Goal: Task Accomplishment & Management: Use online tool/utility

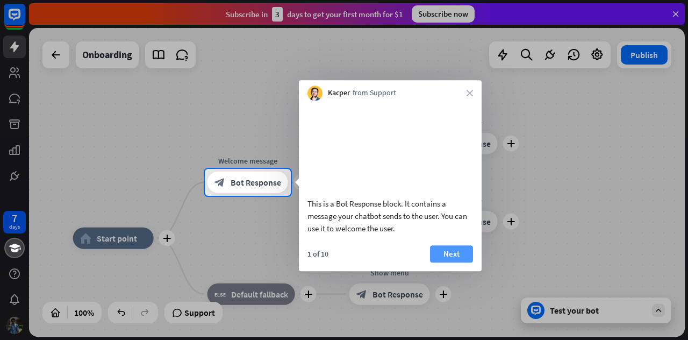
click at [446, 262] on button "Next" at bounding box center [451, 253] width 43 height 17
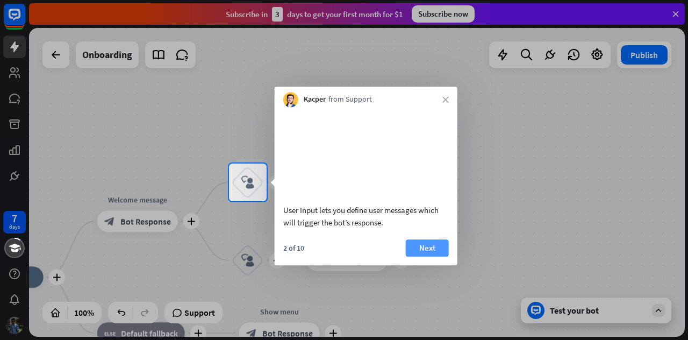
click at [434, 256] on button "Next" at bounding box center [427, 247] width 43 height 17
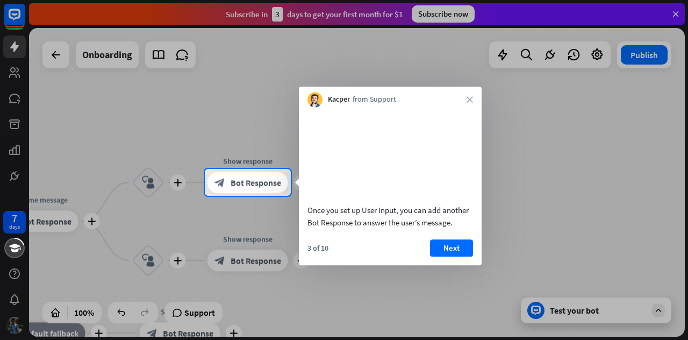
click at [434, 256] on button "Next" at bounding box center [451, 247] width 43 height 17
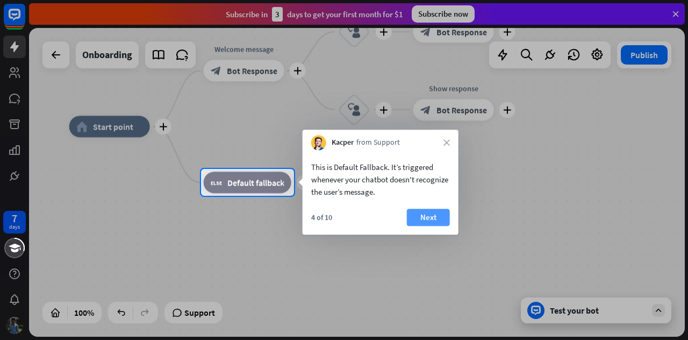
click at [421, 220] on button "Next" at bounding box center [428, 216] width 43 height 17
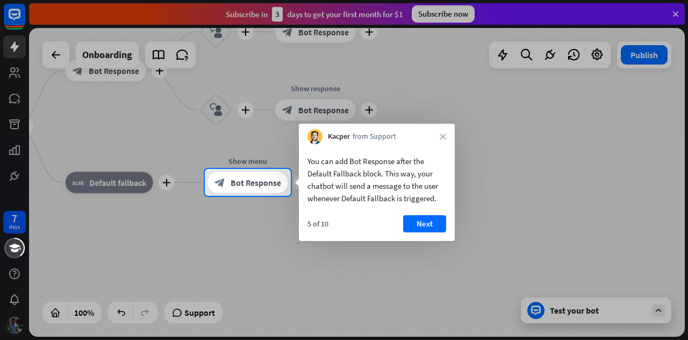
click at [421, 220] on button "Next" at bounding box center [424, 223] width 43 height 17
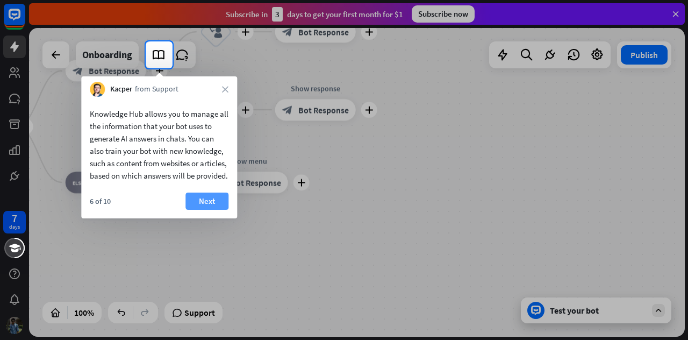
click at [203, 210] on button "Next" at bounding box center [206, 200] width 43 height 17
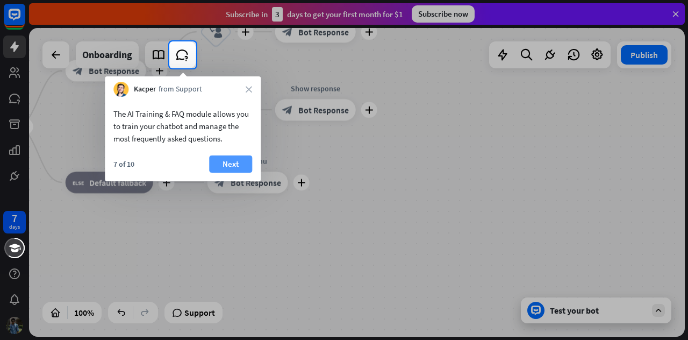
click at [226, 163] on button "Next" at bounding box center [230, 163] width 43 height 17
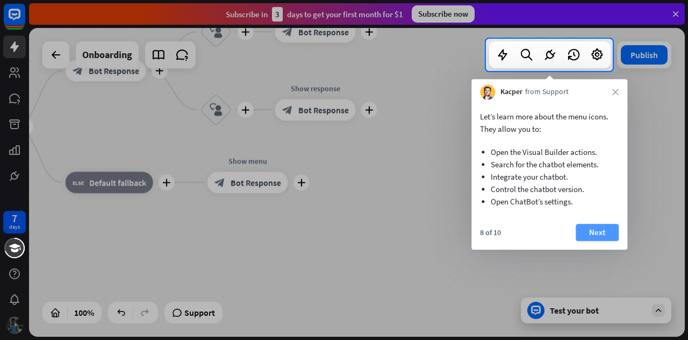
click at [597, 231] on button "Next" at bounding box center [597, 232] width 43 height 17
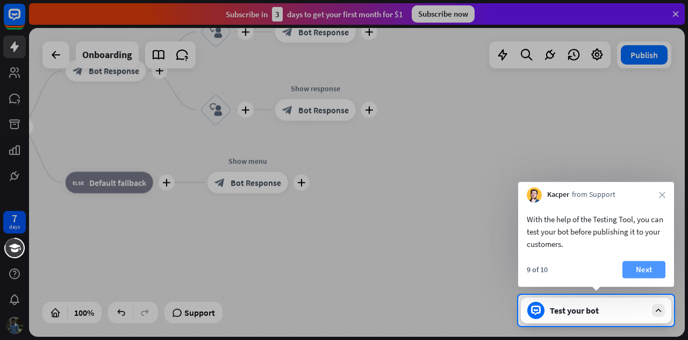
click at [647, 268] on button "Next" at bounding box center [643, 269] width 43 height 17
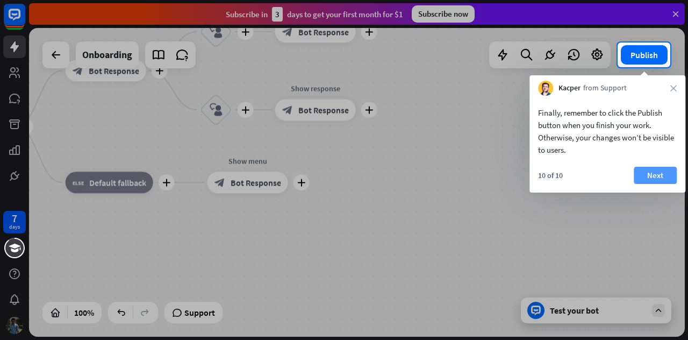
click at [646, 177] on button "Next" at bounding box center [655, 175] width 43 height 17
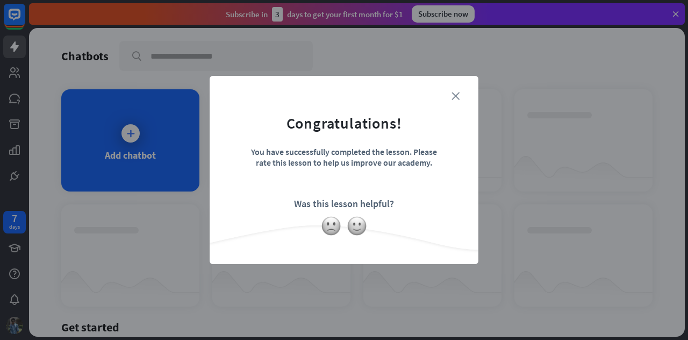
click at [457, 95] on icon "close" at bounding box center [455, 96] width 8 height 8
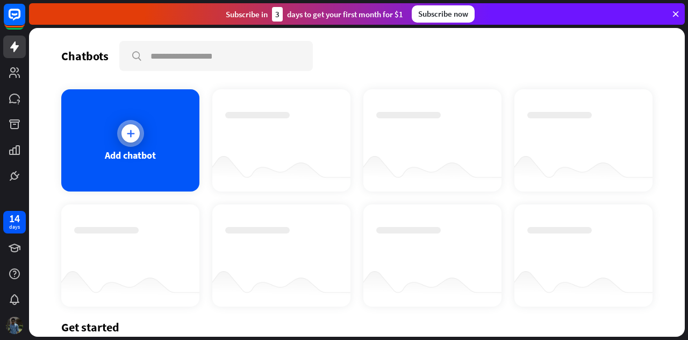
click at [138, 144] on div "Add chatbot" at bounding box center [130, 140] width 138 height 102
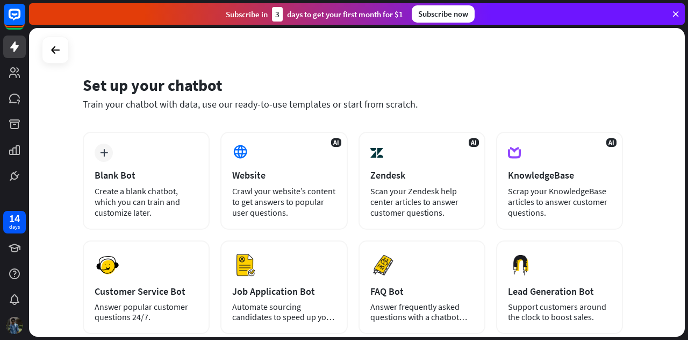
scroll to position [9, 0]
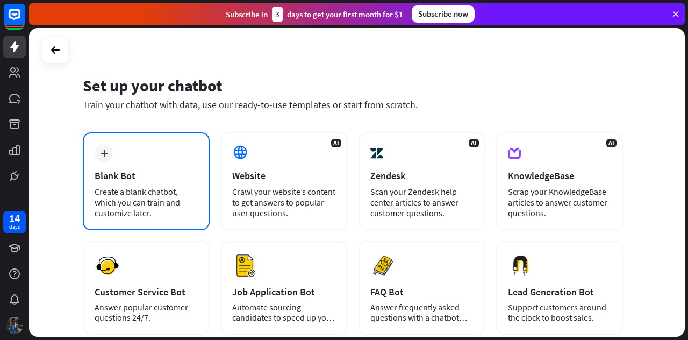
click at [146, 163] on div "plus Blank Bot Create a blank chatbot, which you can train and customize later." at bounding box center [146, 181] width 127 height 98
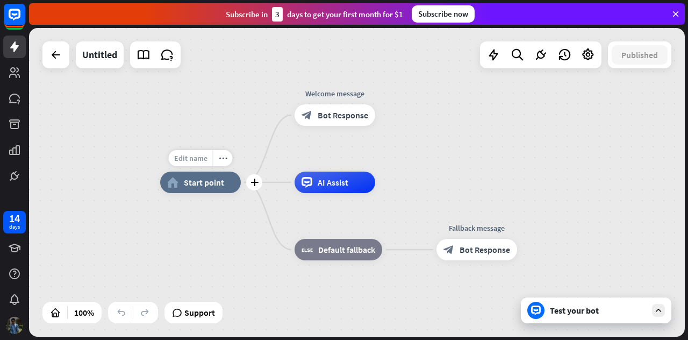
click at [198, 159] on span "Edit name" at bounding box center [190, 158] width 33 height 10
type input "**"
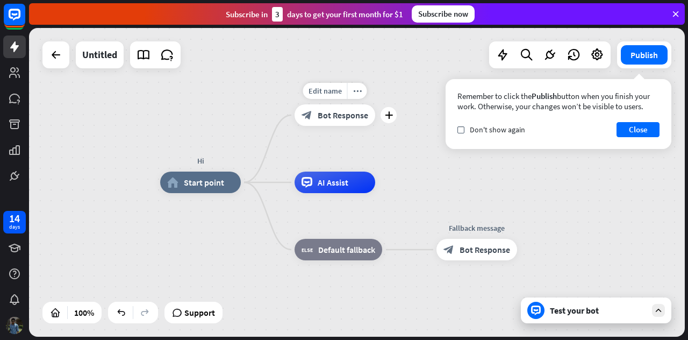
click at [325, 123] on div "block_bot_response Bot Response" at bounding box center [334, 114] width 81 height 21
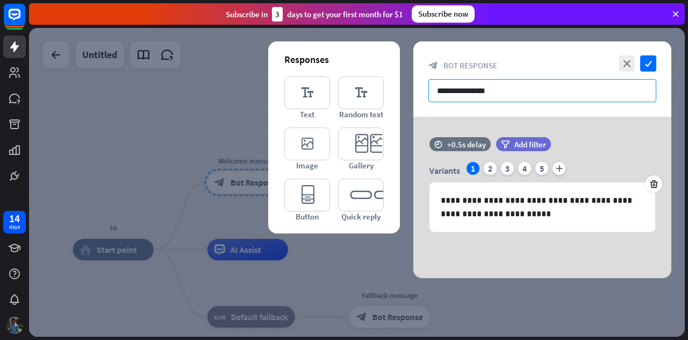
click at [495, 87] on input "**********" at bounding box center [542, 90] width 228 height 23
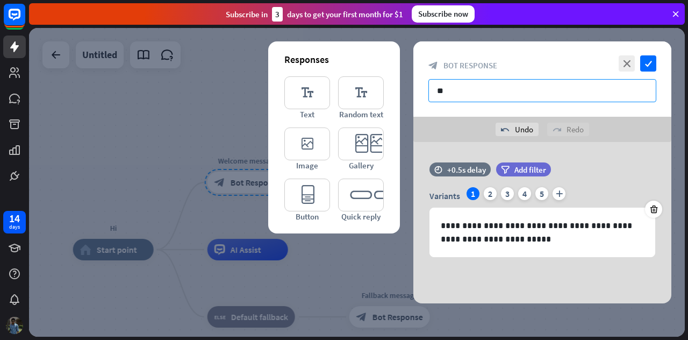
type input "*"
type input "**********"
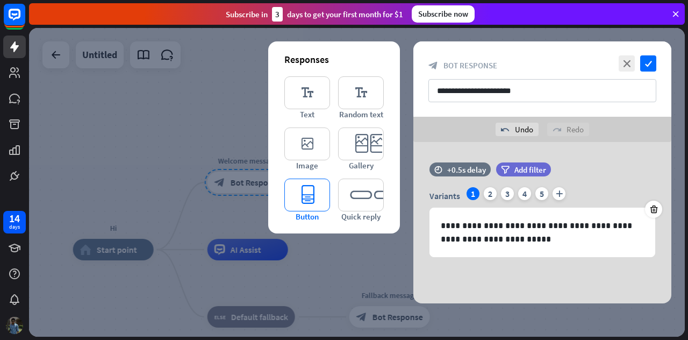
click at [301, 200] on icon "editor_button" at bounding box center [307, 194] width 46 height 33
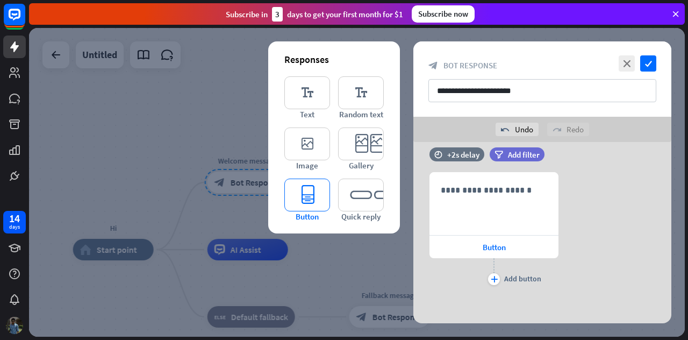
scroll to position [121, 0]
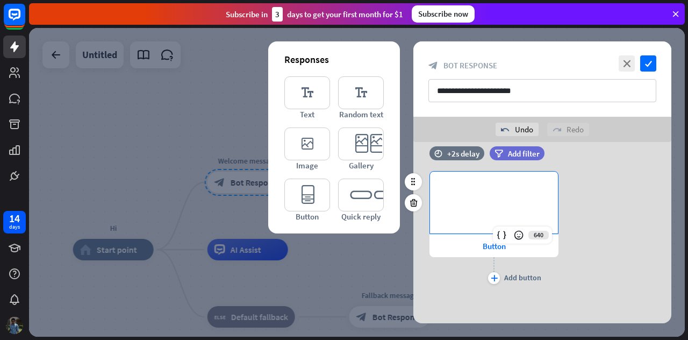
click at [492, 195] on div "**********" at bounding box center [494, 202] width 128 height 62
click at [515, 277] on div "Add button" at bounding box center [522, 277] width 37 height 10
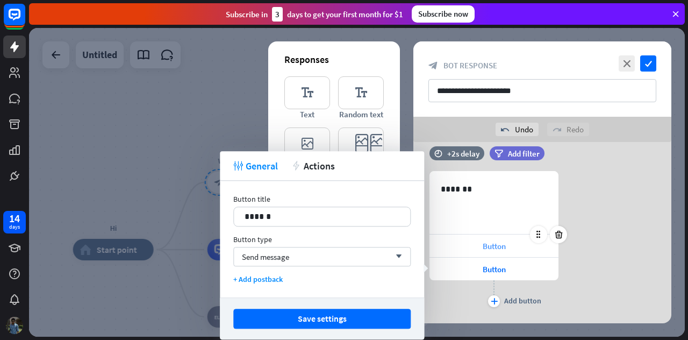
click at [488, 248] on span "Button" at bounding box center [494, 246] width 23 height 10
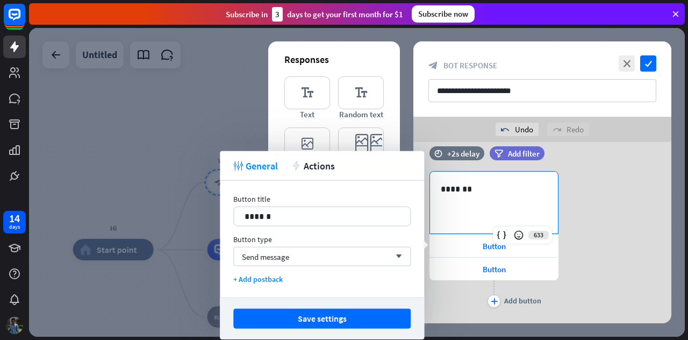
click at [481, 190] on p "*******" at bounding box center [494, 188] width 107 height 13
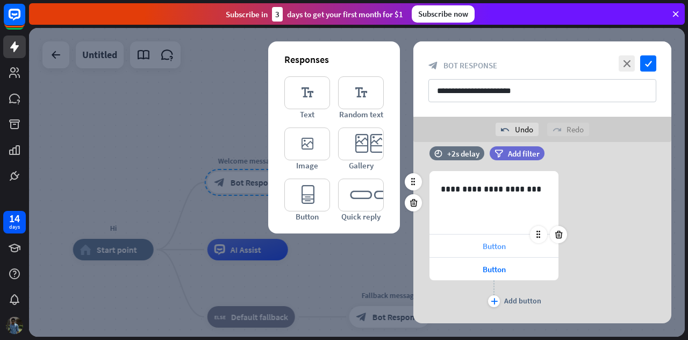
click at [483, 244] on span "Button" at bounding box center [494, 246] width 23 height 10
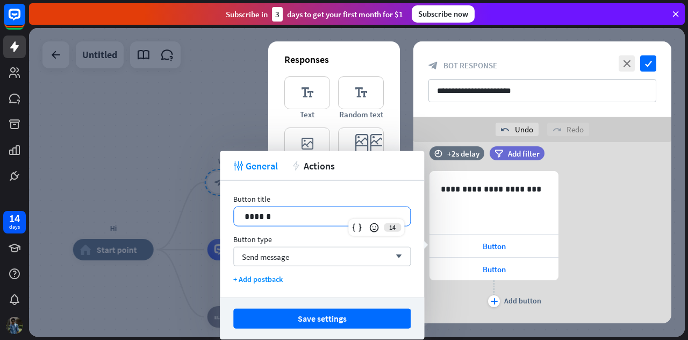
click at [300, 215] on p "******" at bounding box center [321, 216] width 155 height 13
click at [296, 260] on div "Send message arrow_down" at bounding box center [321, 256] width 177 height 19
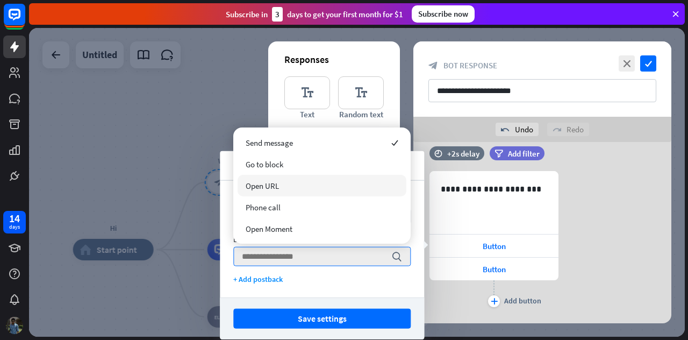
click at [607, 251] on div "**********" at bounding box center [542, 240] width 258 height 139
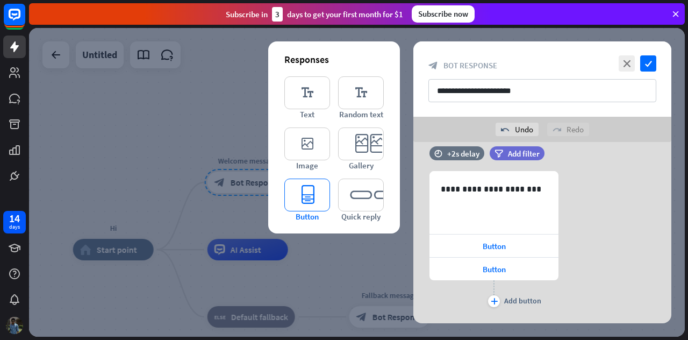
click at [313, 195] on icon "editor_button" at bounding box center [307, 194] width 46 height 33
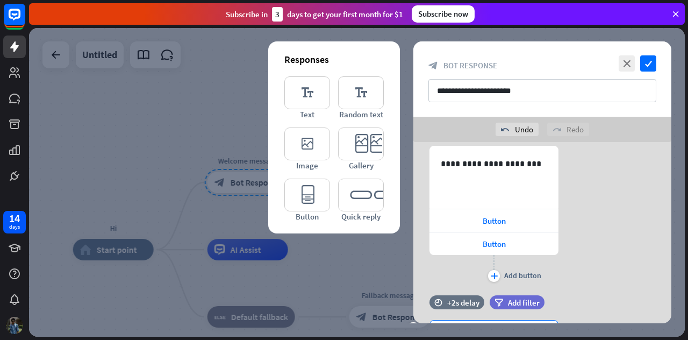
scroll to position [145, 0]
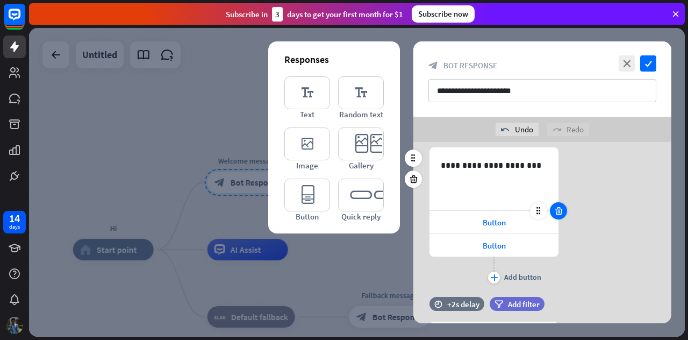
click at [558, 214] on icon at bounding box center [558, 211] width 10 height 10
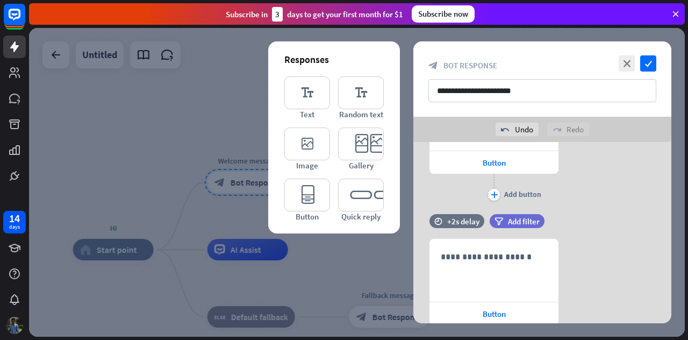
scroll to position [205, 0]
click at [541, 163] on div "Button" at bounding box center [493, 161] width 129 height 23
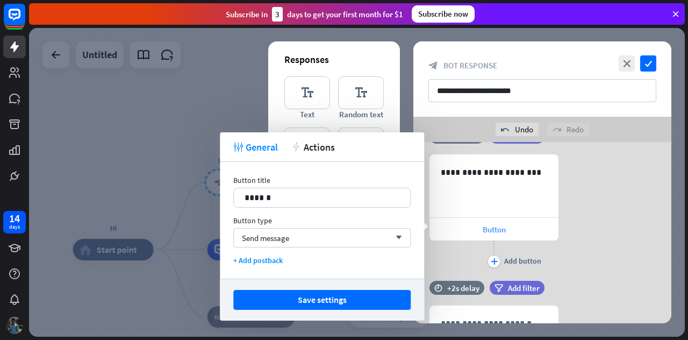
scroll to position [138, 0]
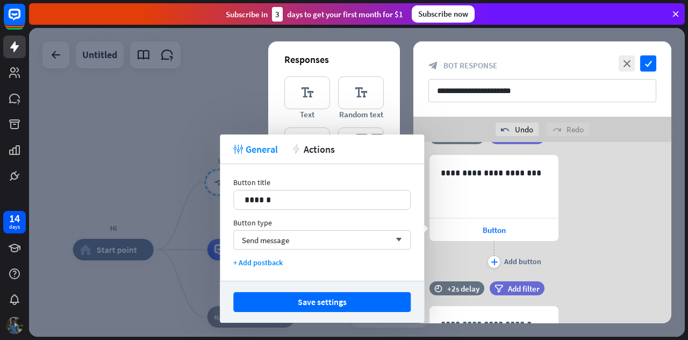
click at [585, 208] on div "**********" at bounding box center [542, 213] width 258 height 116
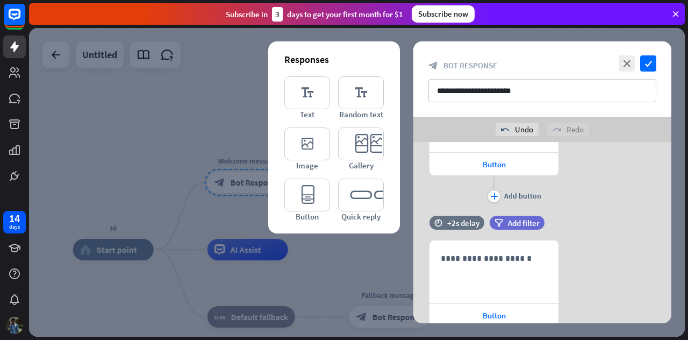
scroll to position [214, 0]
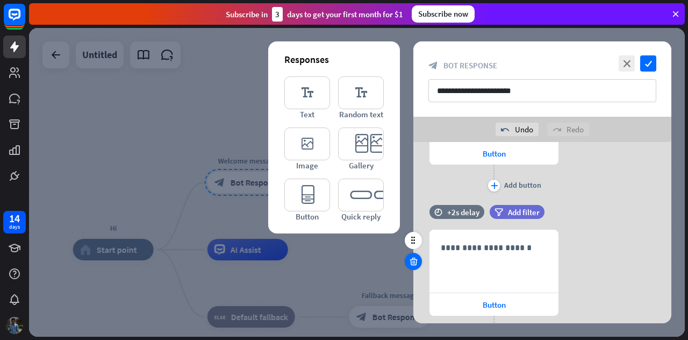
click at [409, 263] on icon at bounding box center [413, 261] width 10 height 10
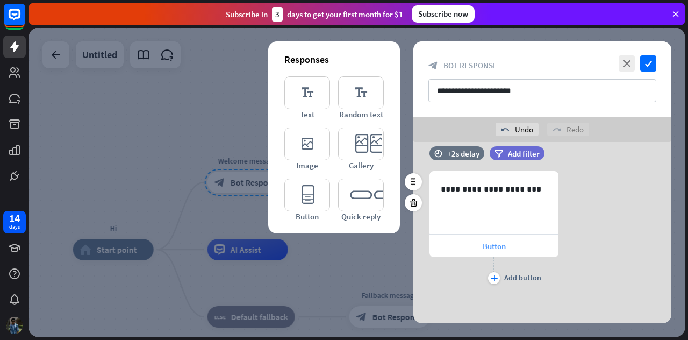
scroll to position [95, 0]
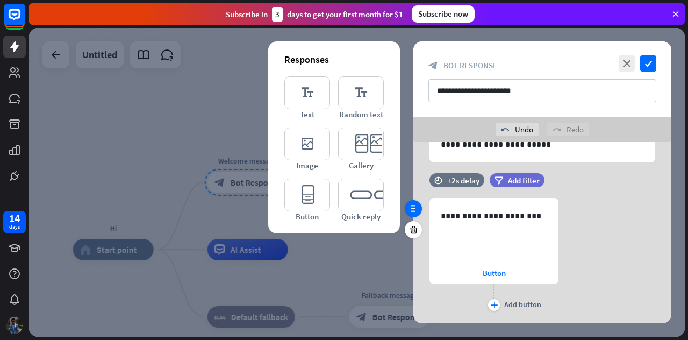
click at [414, 207] on icon at bounding box center [413, 209] width 10 height 10
click at [415, 227] on icon at bounding box center [413, 230] width 10 height 10
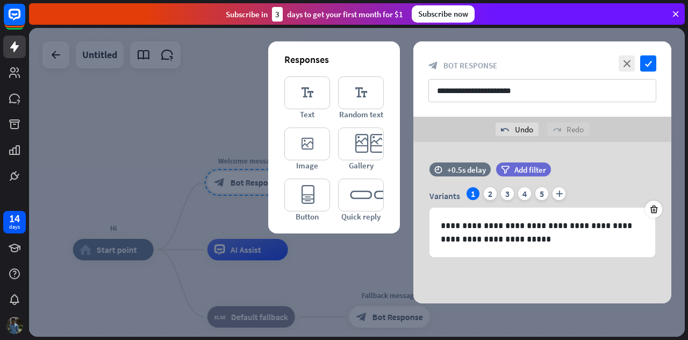
scroll to position [0, 0]
click at [649, 61] on icon "check" at bounding box center [648, 63] width 16 height 16
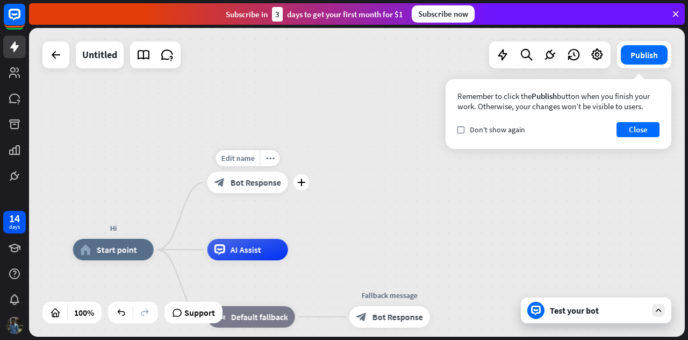
click at [259, 184] on span "Bot Response" at bounding box center [256, 182] width 51 height 11
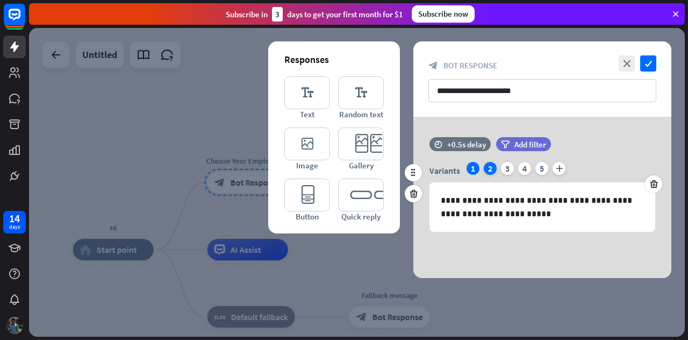
click at [490, 164] on div "2" at bounding box center [490, 168] width 13 height 13
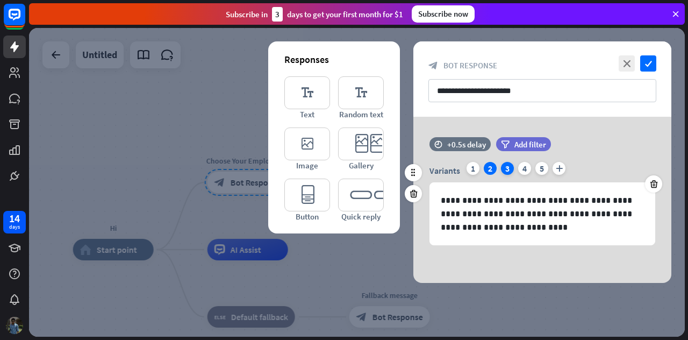
click at [505, 167] on div "3" at bounding box center [507, 168] width 13 height 13
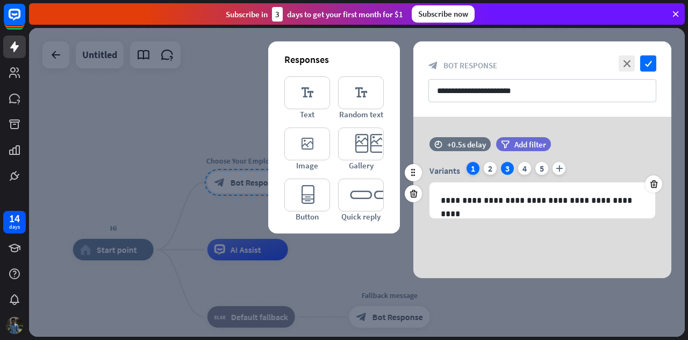
click at [469, 167] on div "1" at bounding box center [472, 168] width 13 height 13
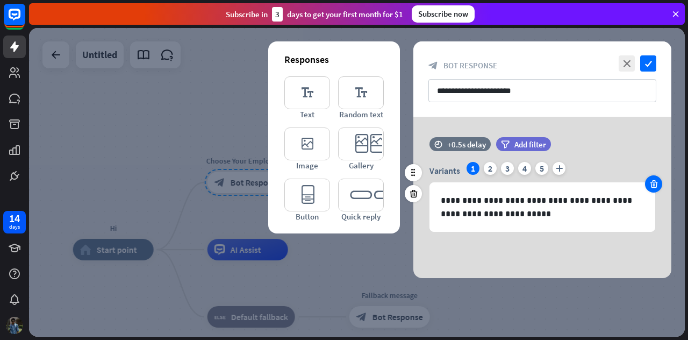
click at [650, 182] on icon at bounding box center [654, 184] width 10 height 10
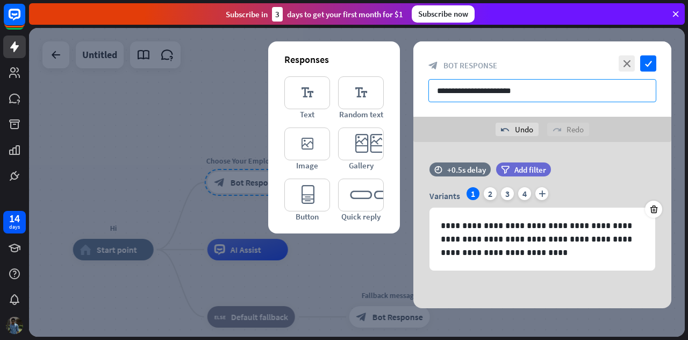
click at [529, 86] on input "**********" at bounding box center [542, 90] width 228 height 23
click at [353, 203] on icon "editor_quick_replies" at bounding box center [361, 194] width 46 height 33
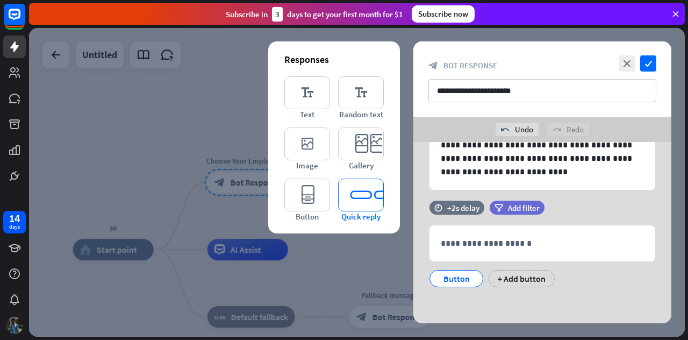
scroll to position [81, 0]
click at [629, 61] on icon "close" at bounding box center [627, 63] width 16 height 16
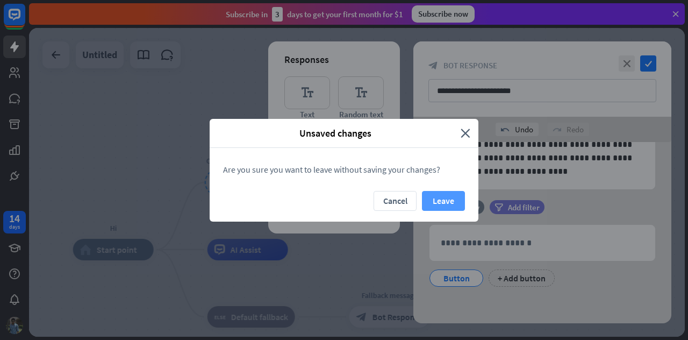
click at [429, 205] on button "Leave" at bounding box center [443, 201] width 43 height 20
